Goal: Use online tool/utility: Utilize a website feature to perform a specific function

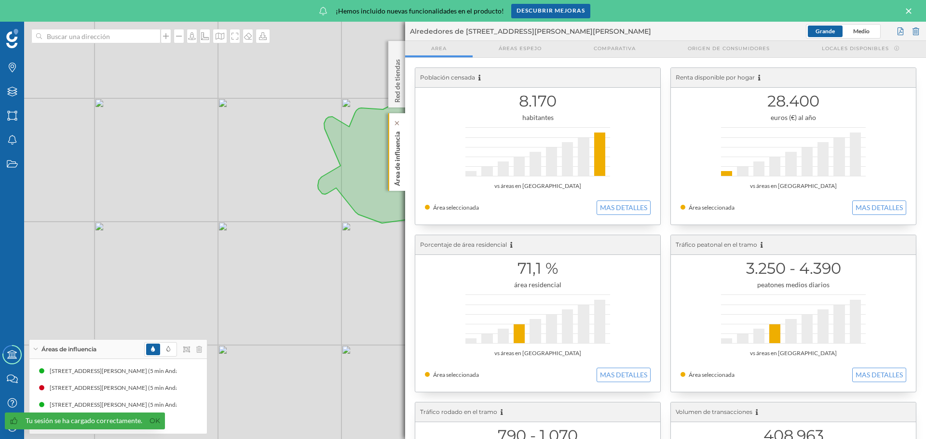
click at [397, 150] on p "Área de influencia" at bounding box center [398, 157] width 10 height 58
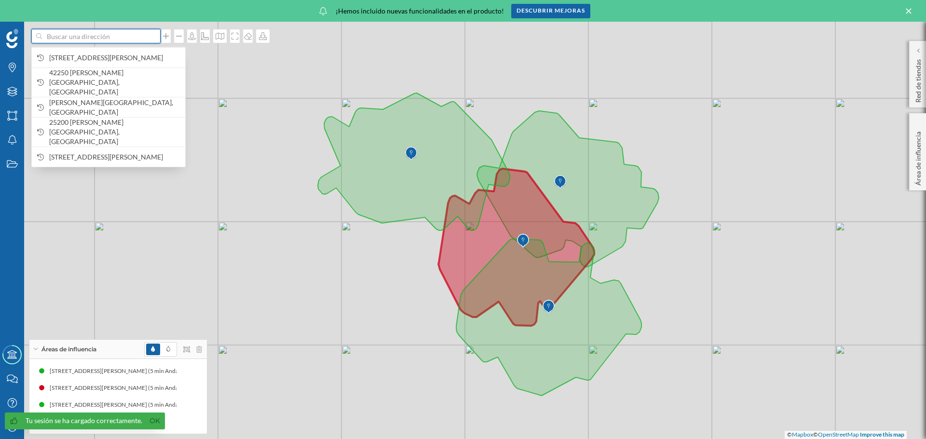
click at [90, 37] on input at bounding box center [96, 36] width 108 height 14
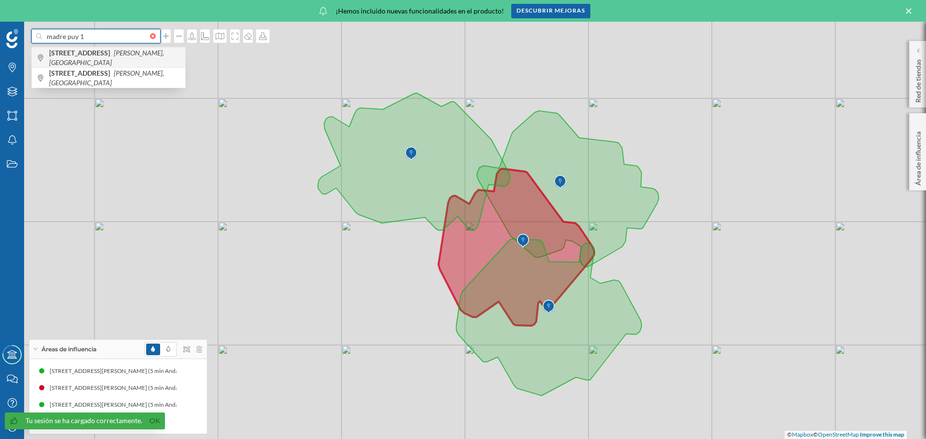
type input "madre puy 1"
click at [110, 57] on icon "[PERSON_NAME], [GEOGRAPHIC_DATA]" at bounding box center [106, 58] width 115 height 18
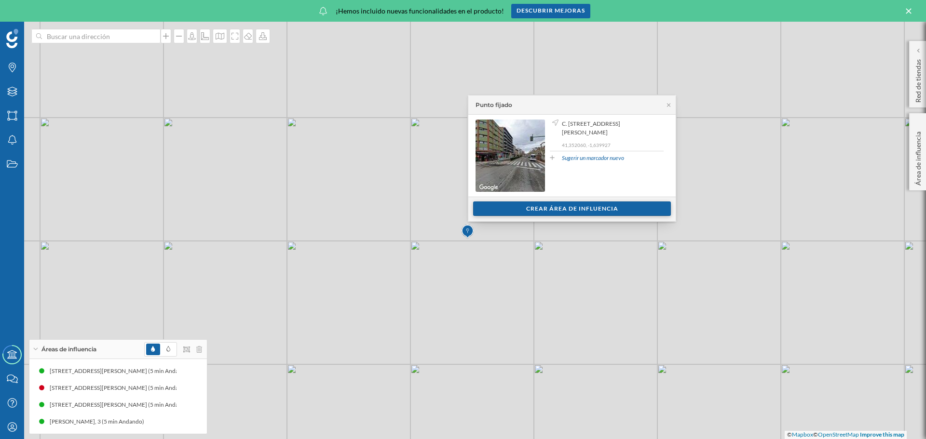
click at [581, 206] on div "Crear área de influencia" at bounding box center [572, 209] width 198 height 14
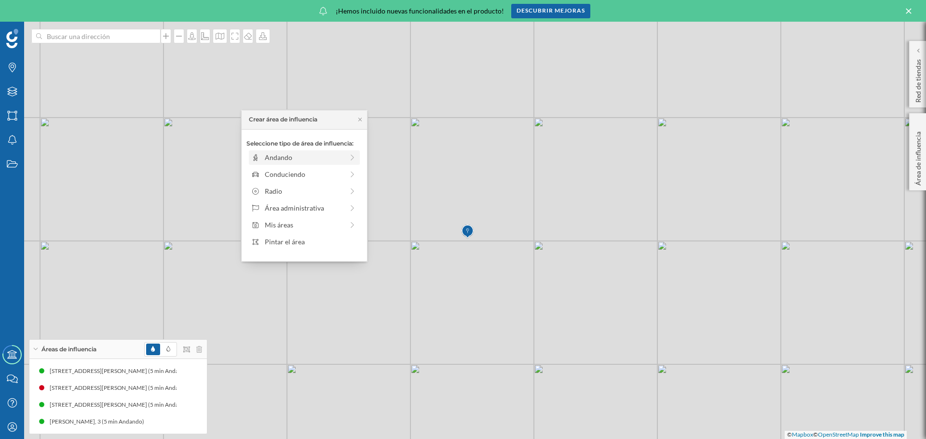
click at [319, 158] on div "Andando" at bounding box center [304, 157] width 79 height 10
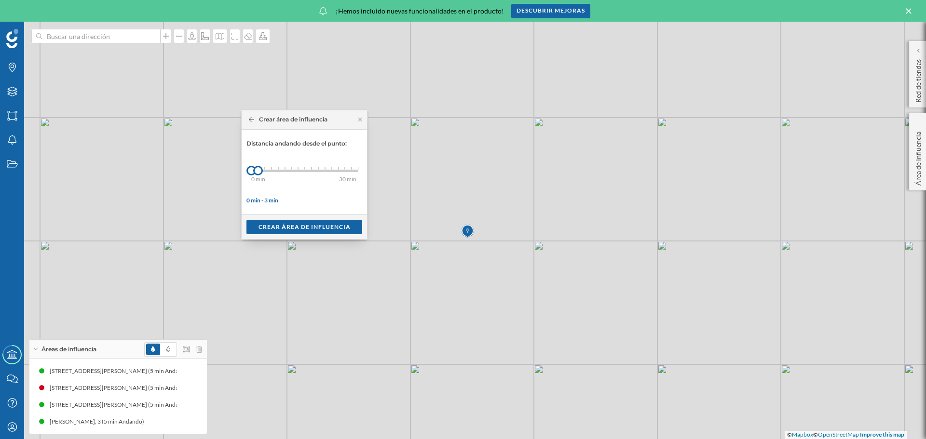
click at [252, 121] on icon at bounding box center [251, 120] width 5 height 6
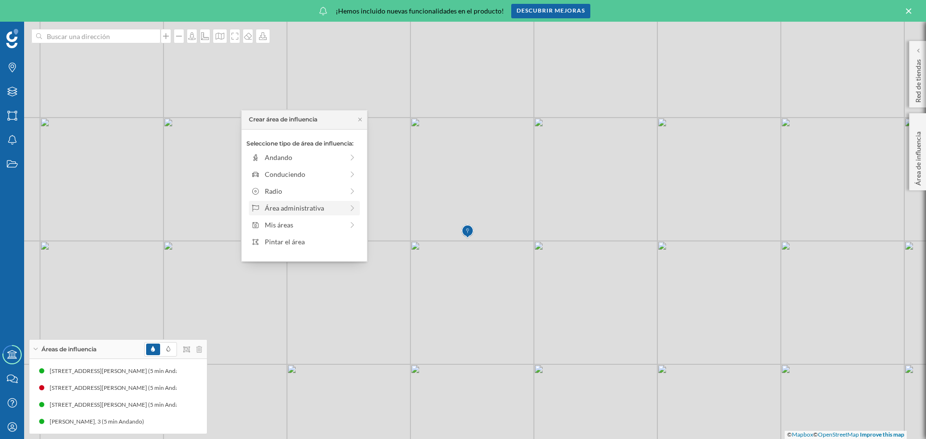
click at [303, 210] on div "Área administrativa" at bounding box center [304, 208] width 79 height 10
click at [304, 195] on div "Municipio" at bounding box center [312, 191] width 95 height 10
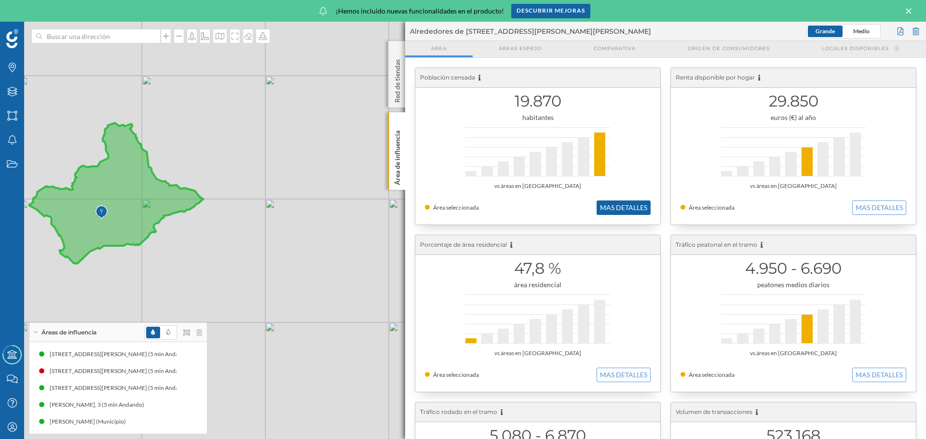
click at [630, 207] on button "MAS DETALLES" at bounding box center [624, 208] width 54 height 14
